Goal: Task Accomplishment & Management: Manage account settings

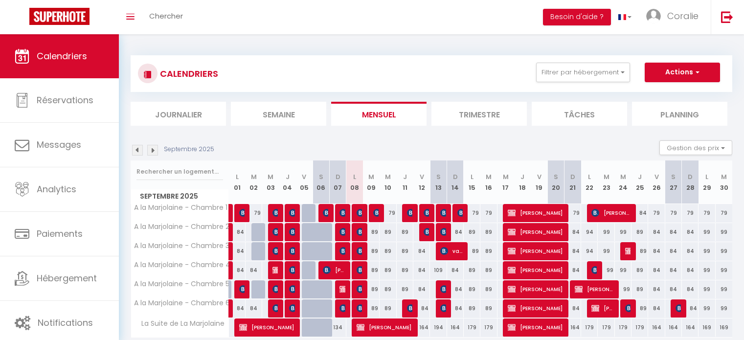
select select
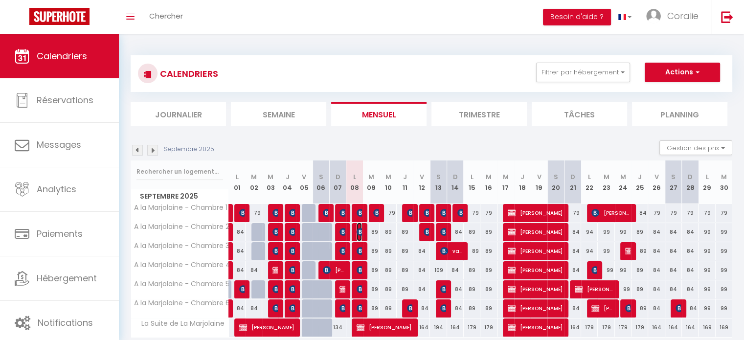
click at [358, 235] on img at bounding box center [361, 232] width 8 height 8
select select "OK"
select select "KO"
select select "0"
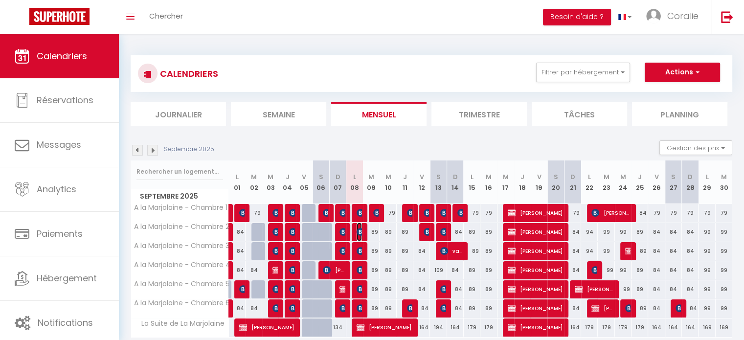
select select "1"
select select
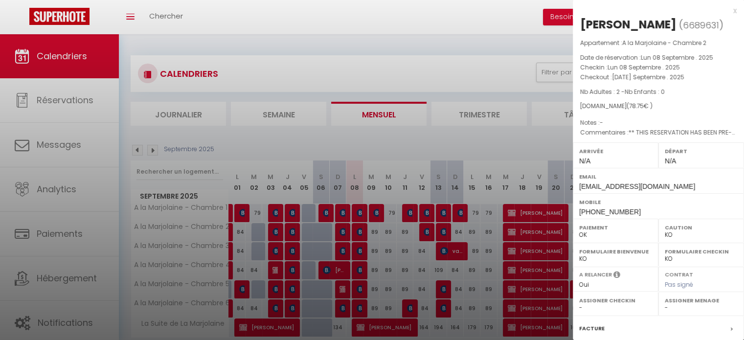
click at [626, 219] on div "Mobile [PHONE_NUMBER]" at bounding box center [658, 205] width 171 height 25
click at [624, 216] on span "[PHONE_NUMBER]" at bounding box center [610, 212] width 62 height 8
drag, startPoint x: 624, startPoint y: 227, endPoint x: 578, endPoint y: 228, distance: 46.0
click at [578, 219] on div "Mobile [PHONE_NUMBER]" at bounding box center [658, 205] width 171 height 25
copy span "[PHONE_NUMBER]"
